Goal: Transaction & Acquisition: Purchase product/service

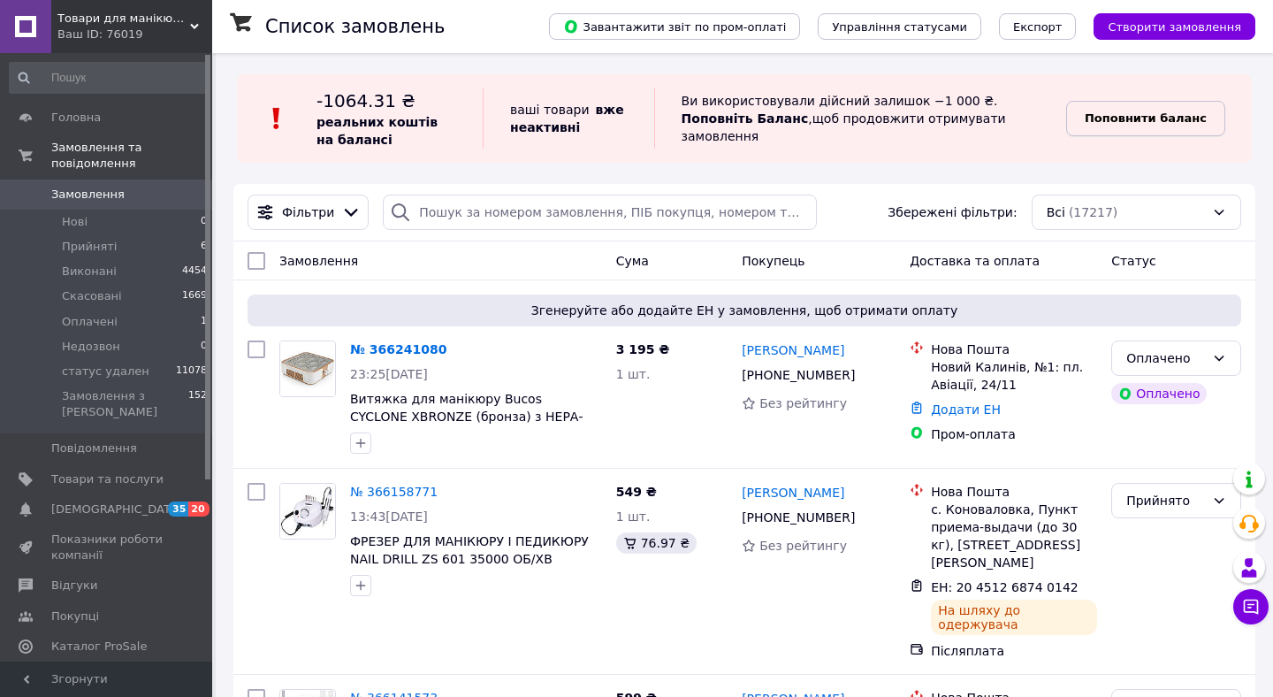
click at [1179, 126] on span "Поповнити баланс" at bounding box center [1146, 119] width 122 height 18
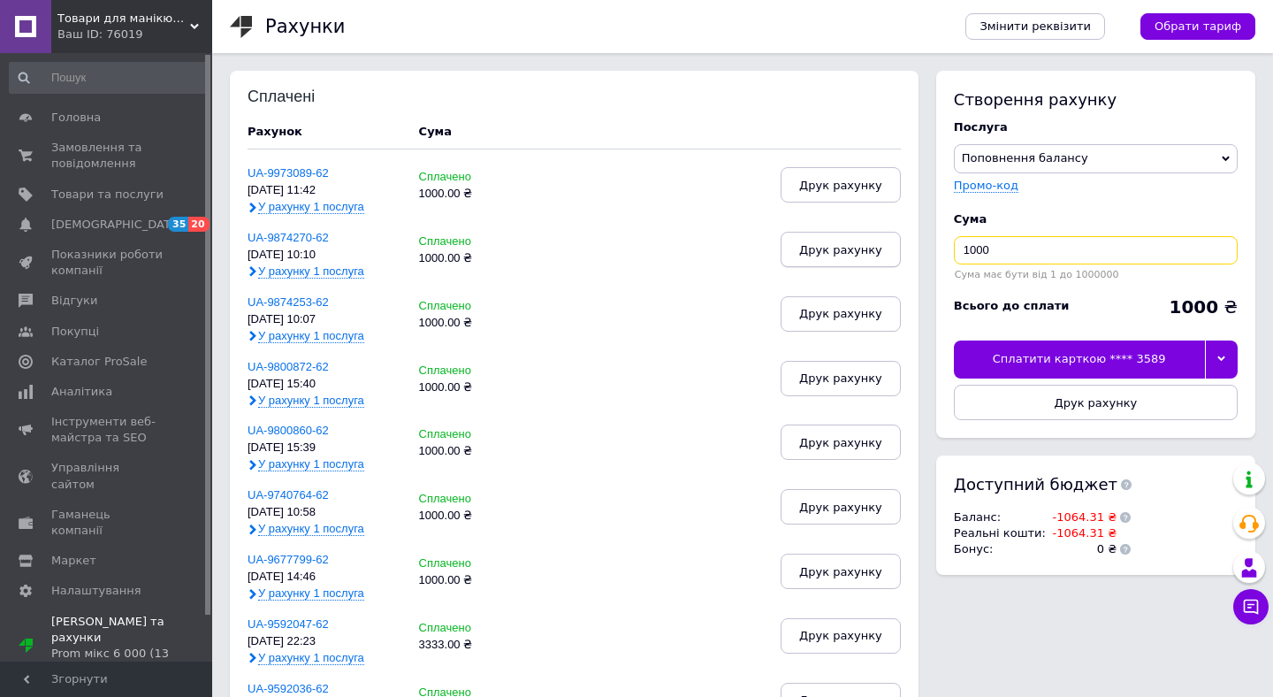
drag, startPoint x: 971, startPoint y: 252, endPoint x: 882, endPoint y: 252, distance: 88.4
click at [1218, 352] on div at bounding box center [1221, 358] width 33 height 37
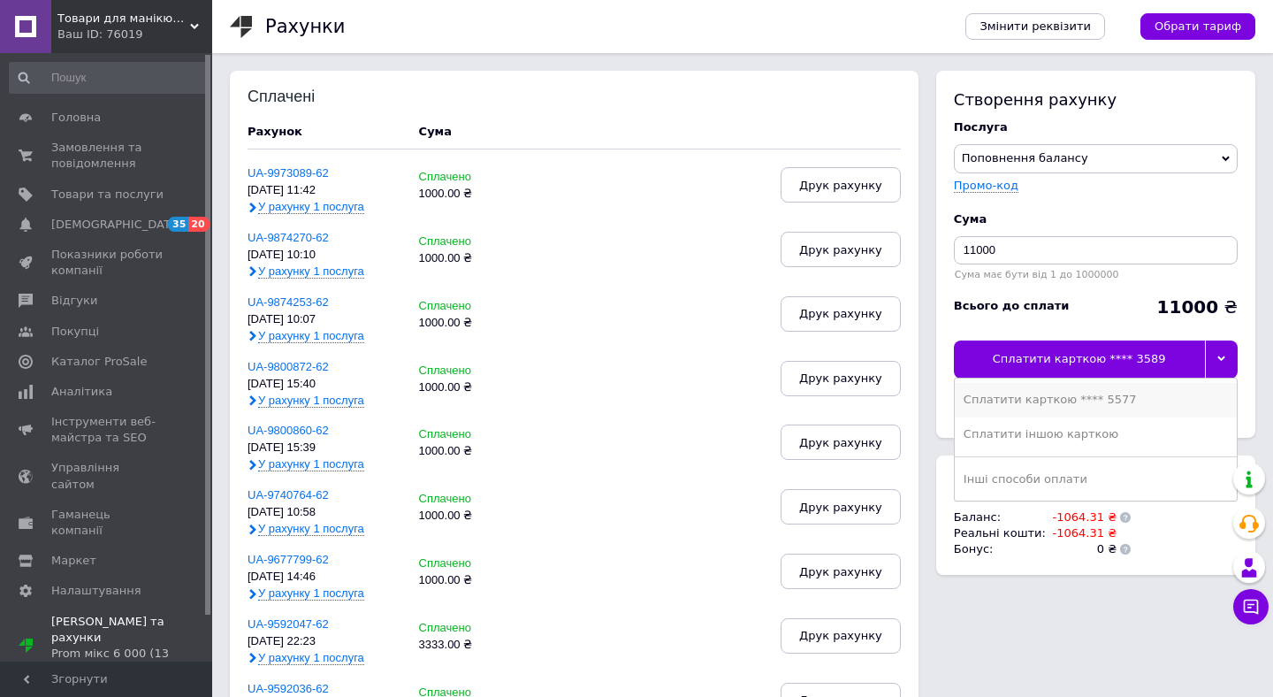
click at [1188, 400] on div "Сплатити карткою **** 5577" at bounding box center [1096, 400] width 264 height 16
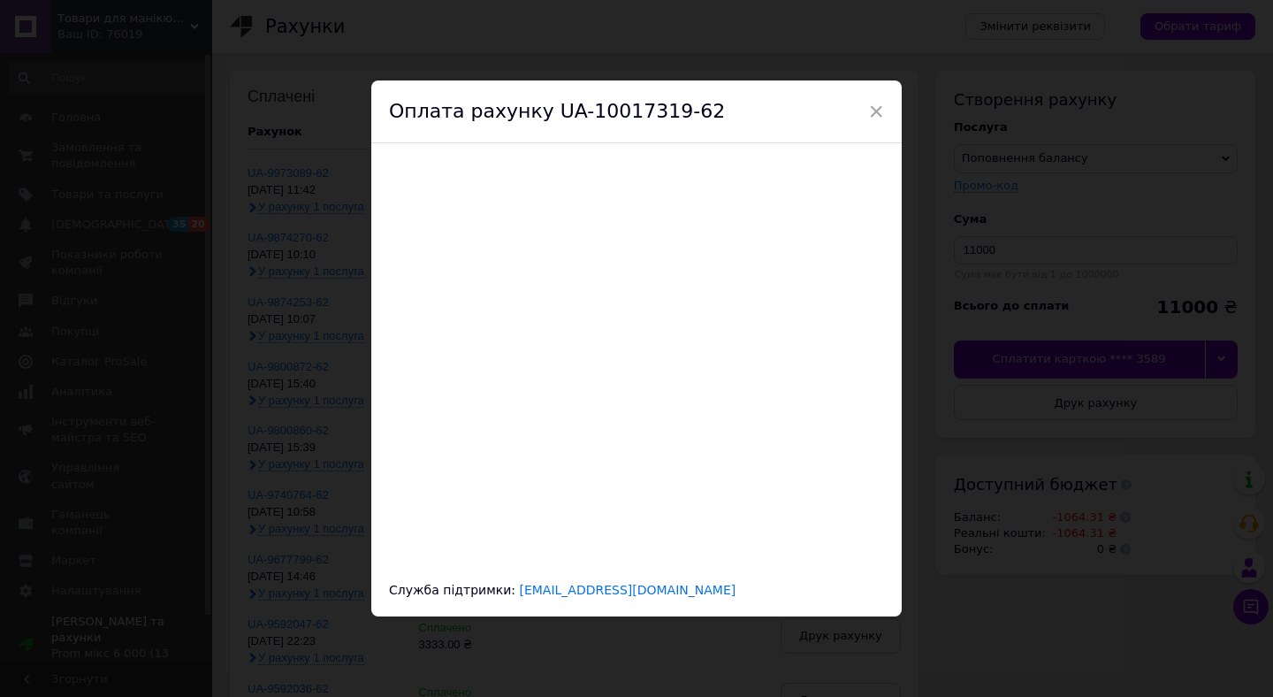
click at [881, 124] on div "Оплата рахунку UA-10017319-62" at bounding box center [636, 112] width 530 height 64
click at [874, 115] on span "×" at bounding box center [876, 111] width 16 height 30
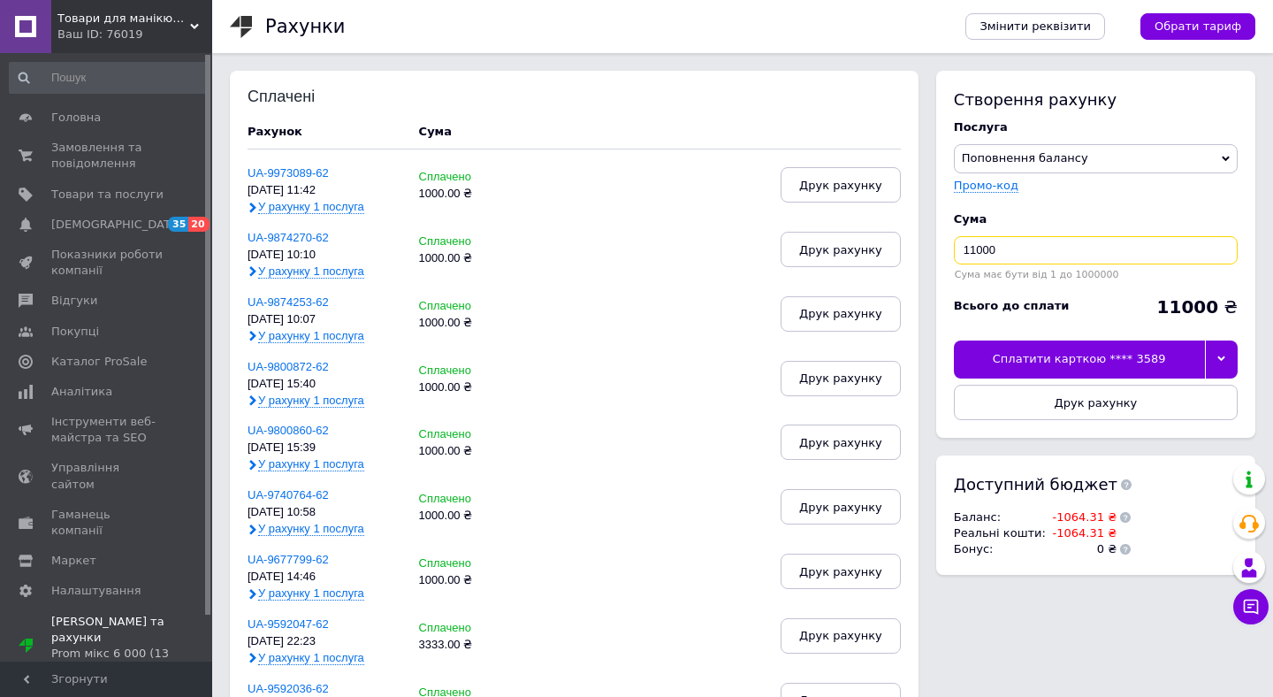
click at [973, 250] on input "11000" at bounding box center [1096, 250] width 284 height 28
type input "1100"
click at [1224, 355] on icon at bounding box center [1221, 358] width 8 height 8
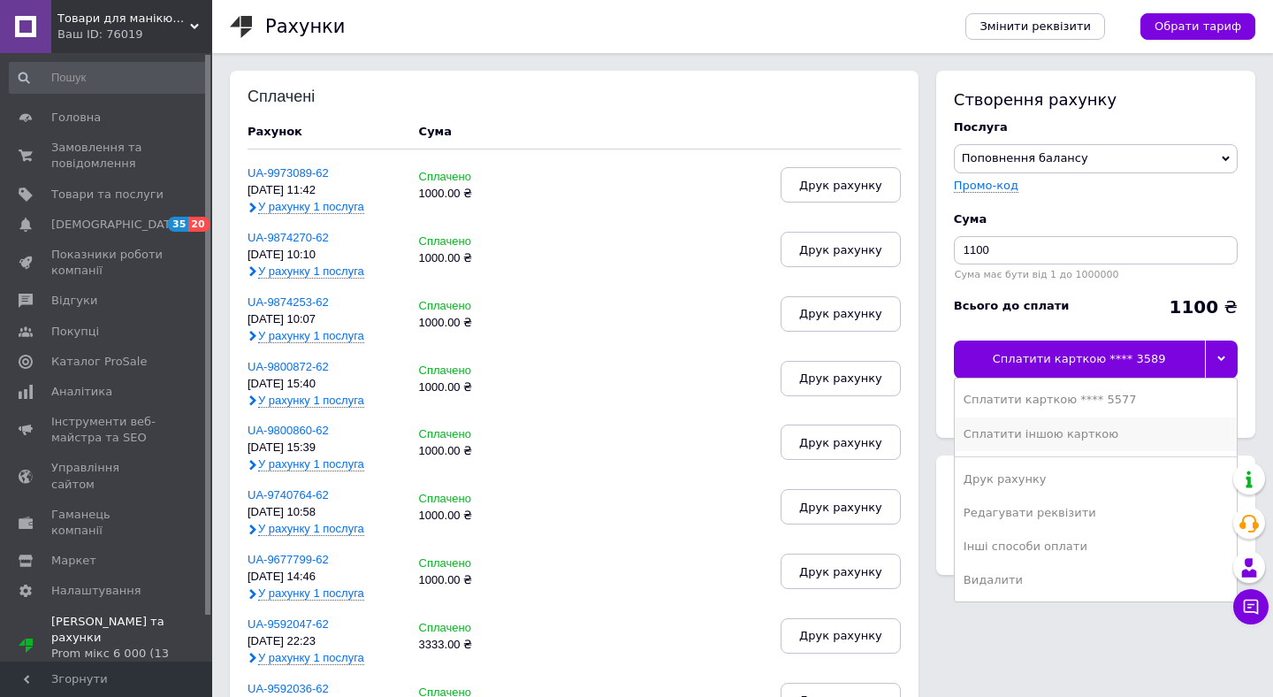
click at [1016, 434] on div "Сплатити іншою карткою" at bounding box center [1096, 434] width 264 height 16
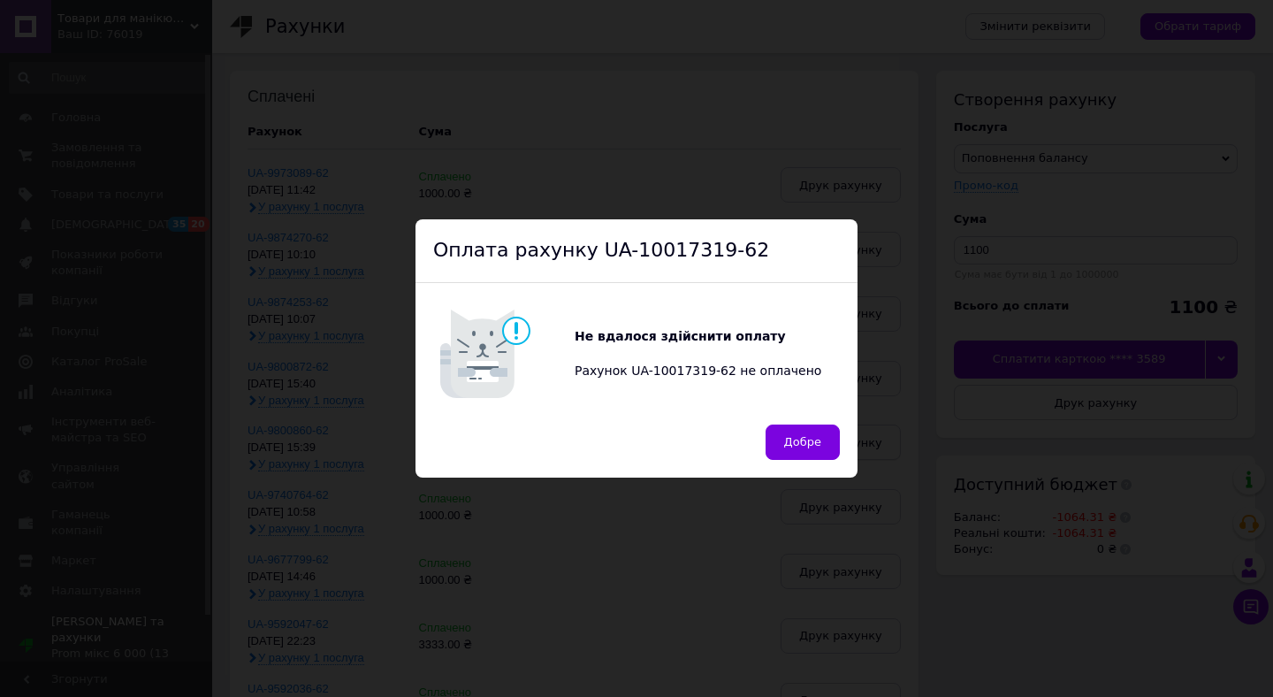
click at [812, 444] on span "Добре" at bounding box center [802, 441] width 37 height 13
